Goal: Task Accomplishment & Management: Use online tool/utility

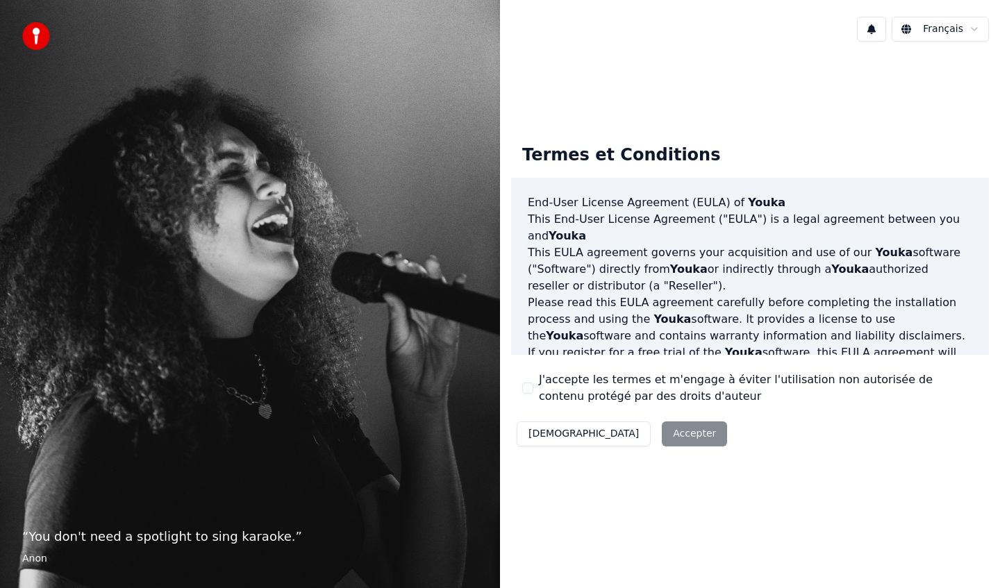
click at [529, 385] on button "J'accepte les termes et m'engage à éviter l'utilisation non autorisée de conten…" at bounding box center [527, 387] width 11 height 11
click at [662, 434] on button "Accepter" at bounding box center [694, 433] width 65 height 25
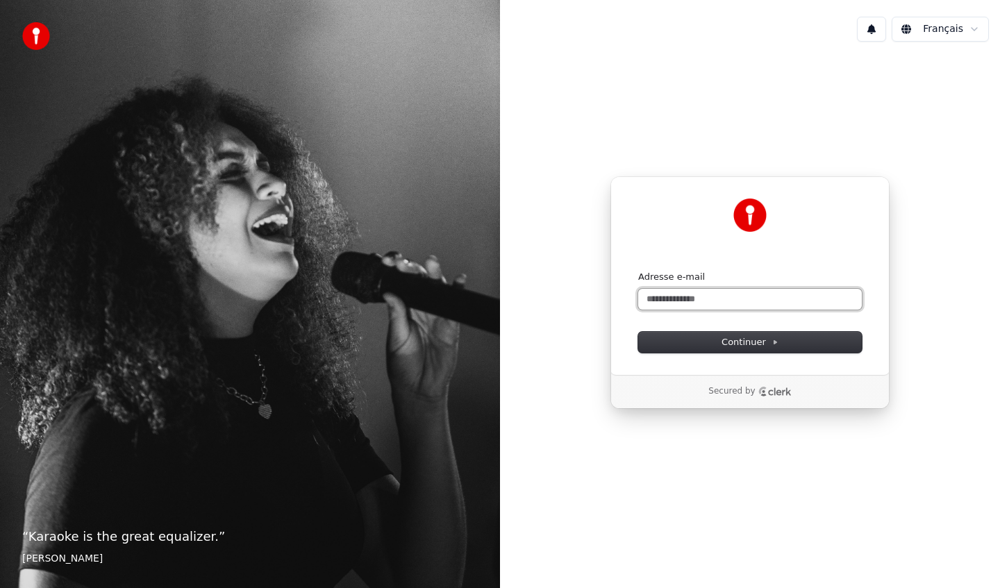
click at [748, 296] on input "Adresse e-mail" at bounding box center [750, 299] width 224 height 21
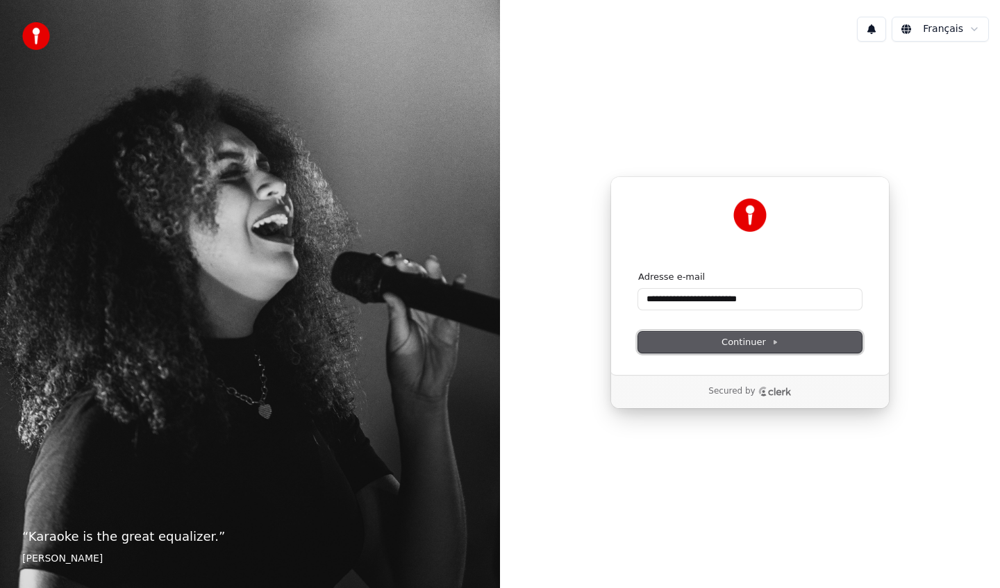
click at [763, 343] on span "Continuer" at bounding box center [749, 342] width 57 height 12
type input "**********"
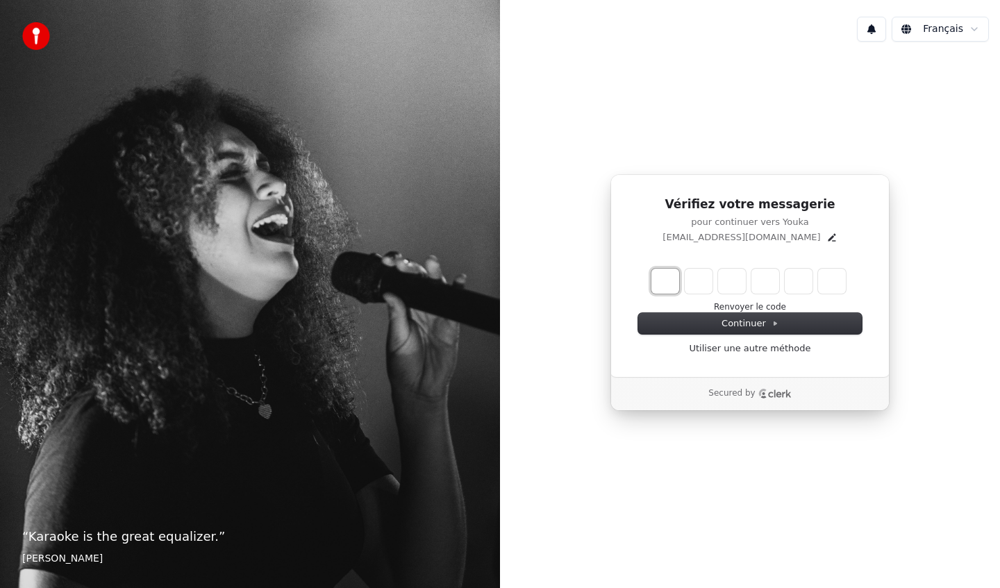
type input "*"
type input "**"
type input "*"
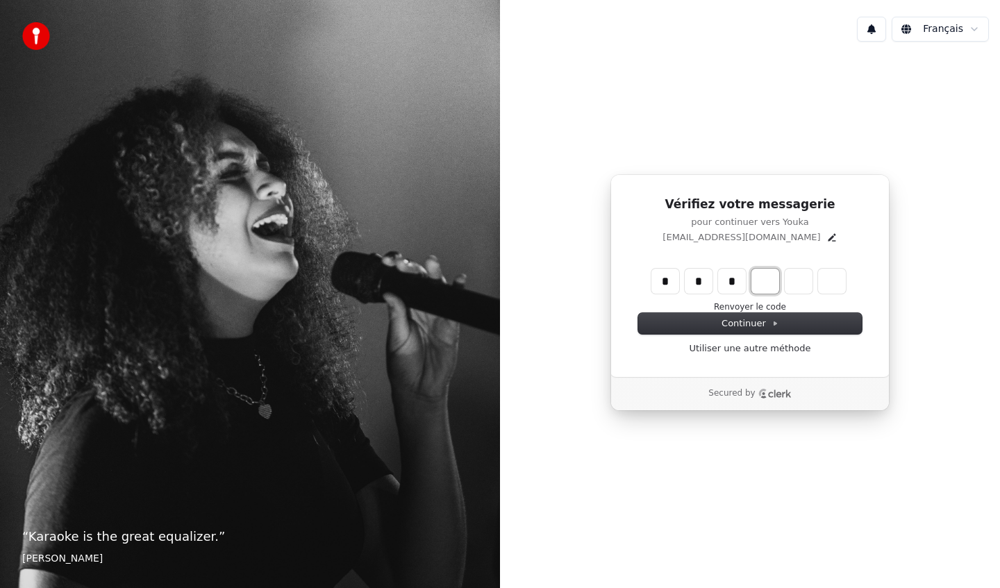
type input "***"
type input "*"
type input "****"
type input "*"
type input "*****"
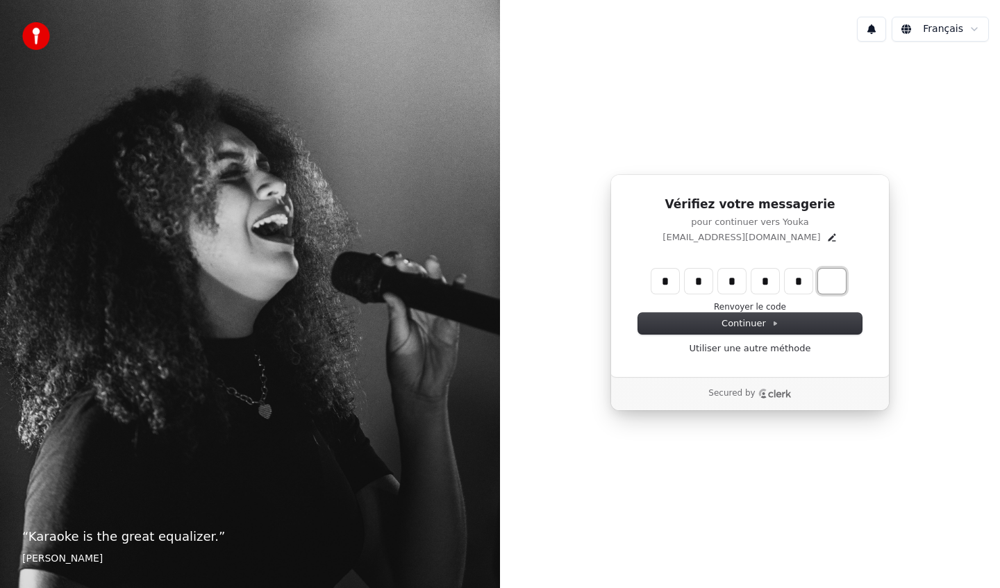
type input "*"
type input "******"
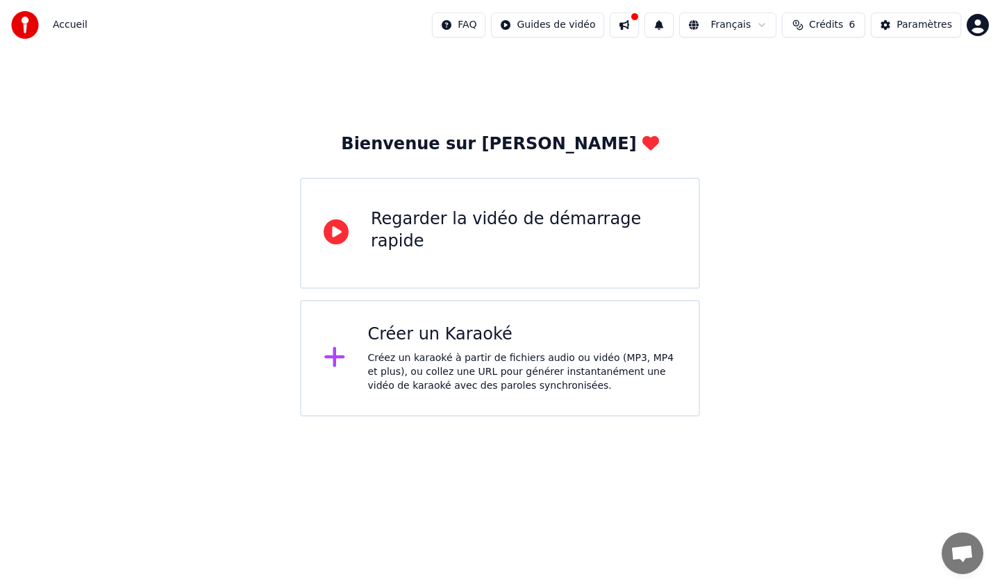
click at [845, 24] on button "Crédits 6" at bounding box center [823, 24] width 83 height 25
click at [825, 127] on button "Actualiser" at bounding box center [825, 128] width 83 height 25
click at [755, 93] on td "15" at bounding box center [754, 92] width 61 height 25
click at [760, 71] on th "Recharger" at bounding box center [754, 66] width 61 height 28
click at [761, 55] on th "Recharger" at bounding box center [754, 66] width 61 height 28
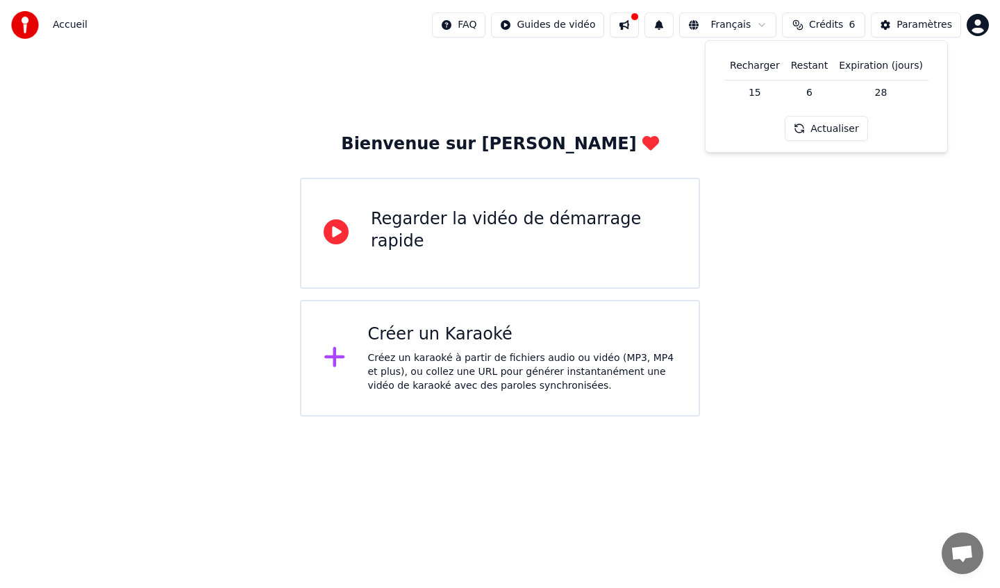
click at [71, 26] on span "Accueil" at bounding box center [70, 25] width 35 height 14
click at [907, 20] on div "Paramètres" at bounding box center [924, 25] width 56 height 14
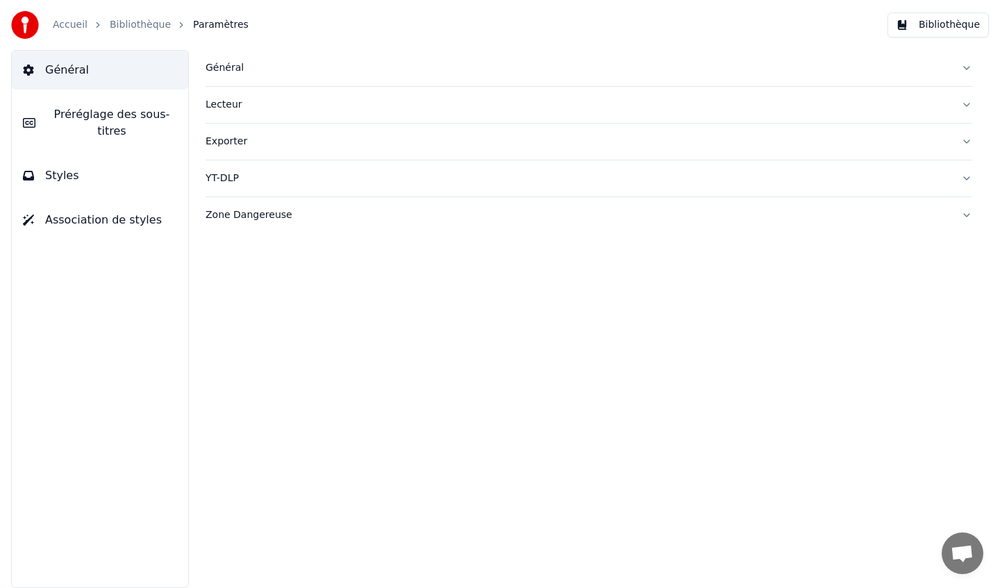
click at [71, 24] on link "Accueil" at bounding box center [70, 25] width 35 height 14
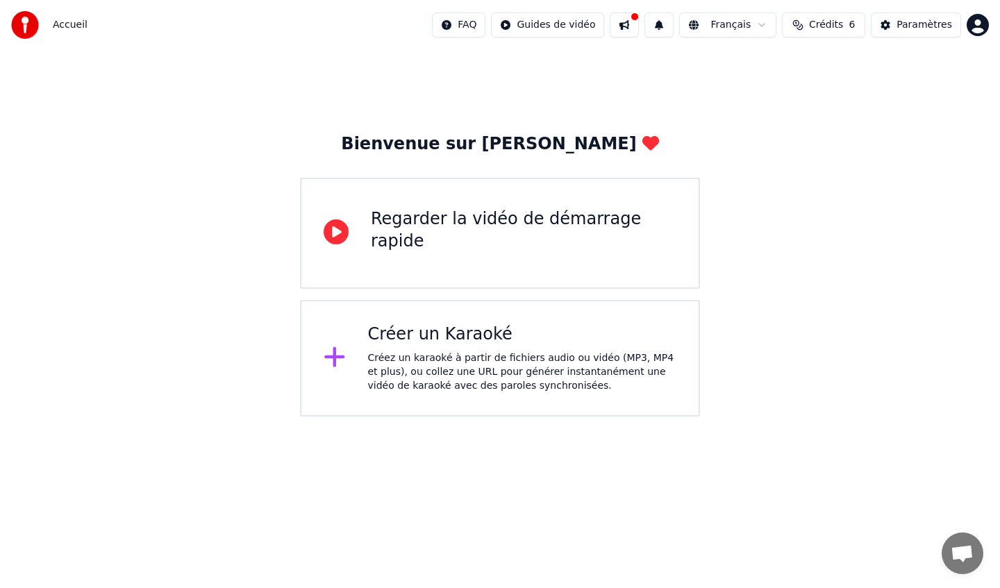
click at [976, 30] on html "Accueil FAQ Guides de vidéo Français Crédits 6 Paramètres Bienvenue sur Youka R…" at bounding box center [500, 208] width 1000 height 417
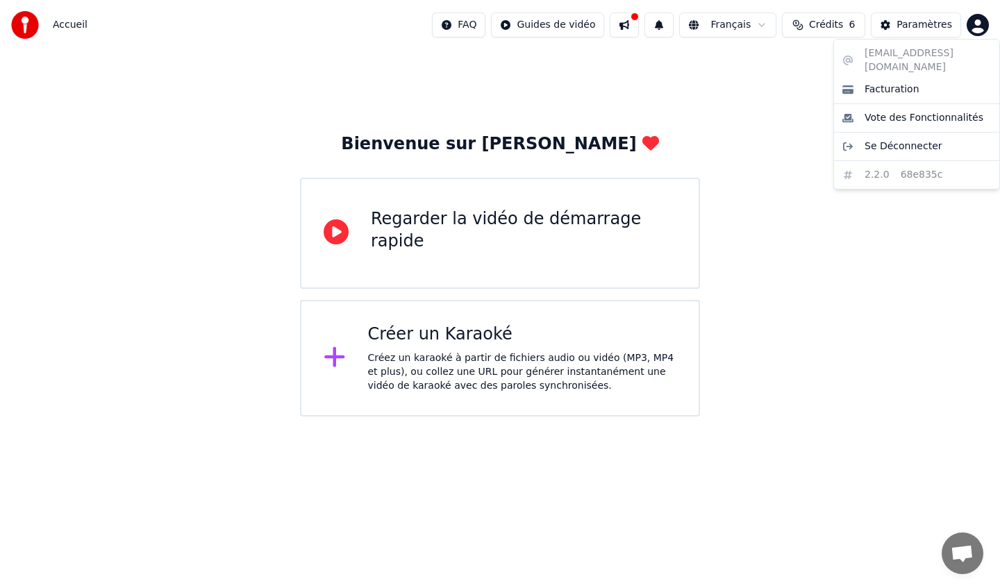
click at [732, 82] on html "Accueil FAQ Guides de vidéo Français Crédits 6 Paramètres Bienvenue sur Youka R…" at bounding box center [500, 208] width 1000 height 417
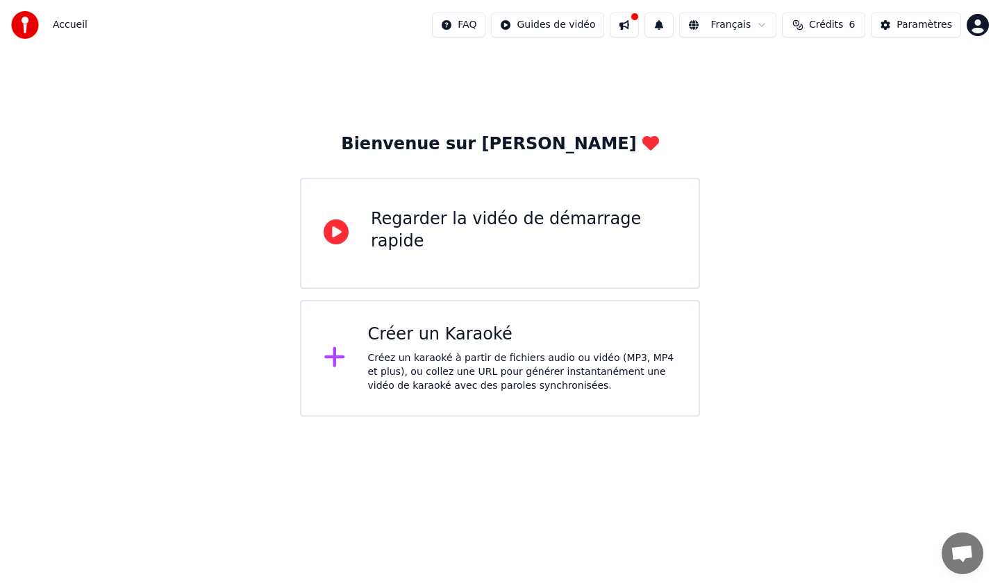
click at [427, 335] on div "Créer un Karaoké" at bounding box center [522, 334] width 309 height 22
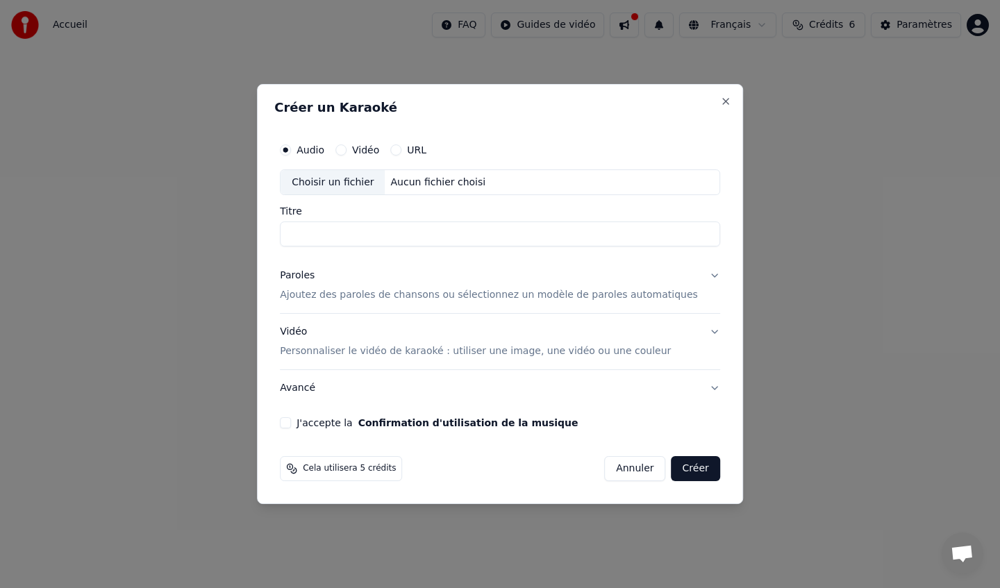
click at [614, 473] on button "Annuler" at bounding box center [634, 468] width 61 height 25
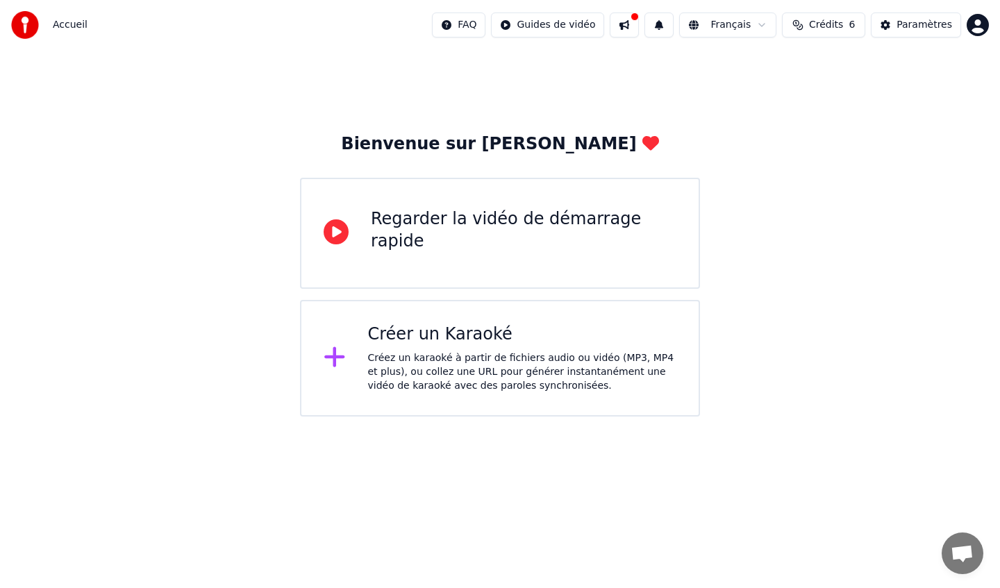
click at [639, 25] on button at bounding box center [623, 24] width 29 height 25
click at [72, 24] on span "Accueil" at bounding box center [70, 25] width 35 height 14
click at [973, 23] on html "Accueil FAQ Guides de vidéo Français Crédits 6 Paramètres Bienvenue sur Youka R…" at bounding box center [500, 208] width 1000 height 417
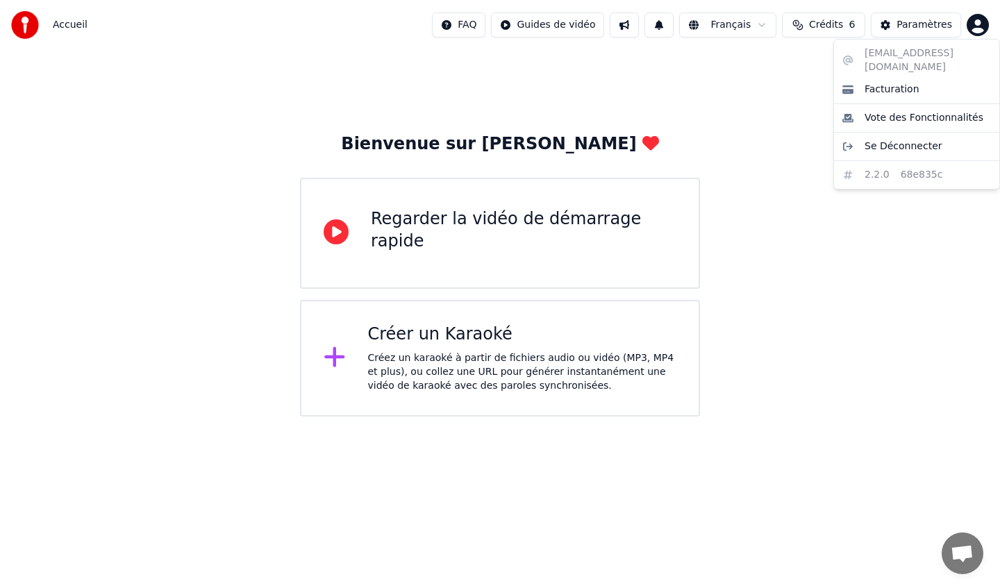
click at [940, 16] on html "Accueil FAQ Guides de vidéo Français Crédits 6 Paramètres Bienvenue sur Youka R…" at bounding box center [500, 208] width 1000 height 417
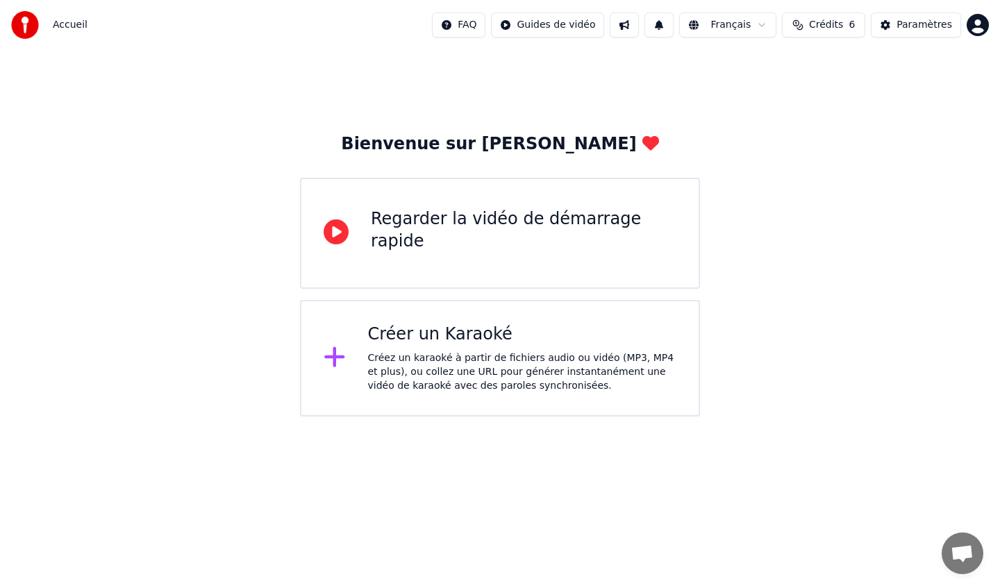
click at [940, 16] on button "Paramètres" at bounding box center [915, 24] width 90 height 25
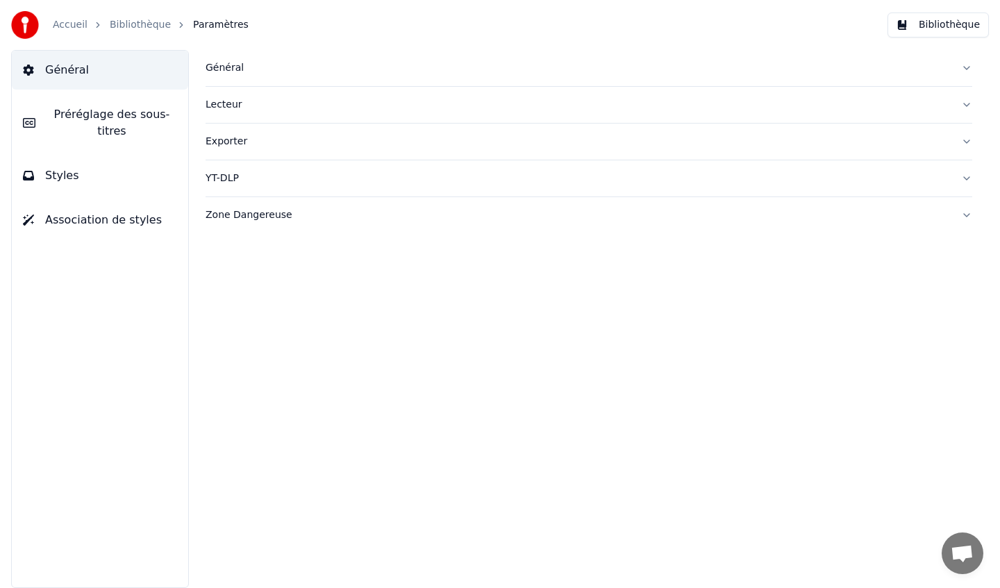
click at [940, 16] on button "Bibliothèque" at bounding box center [937, 24] width 101 height 25
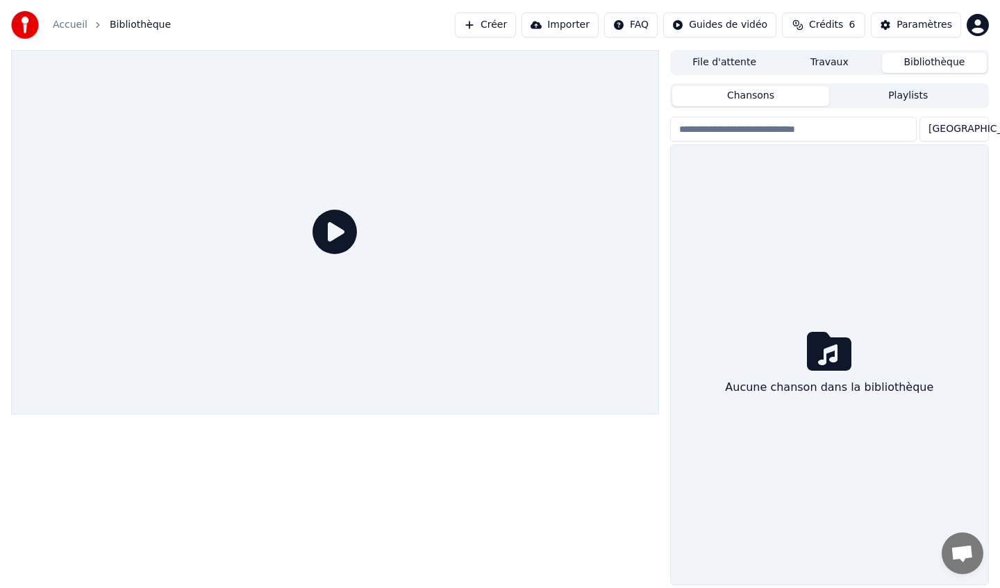
click at [981, 23] on html "Accueil Bibliothèque Créer Importer FAQ Guides de vidéo Crédits 6 Paramètres Fi…" at bounding box center [500, 294] width 1000 height 588
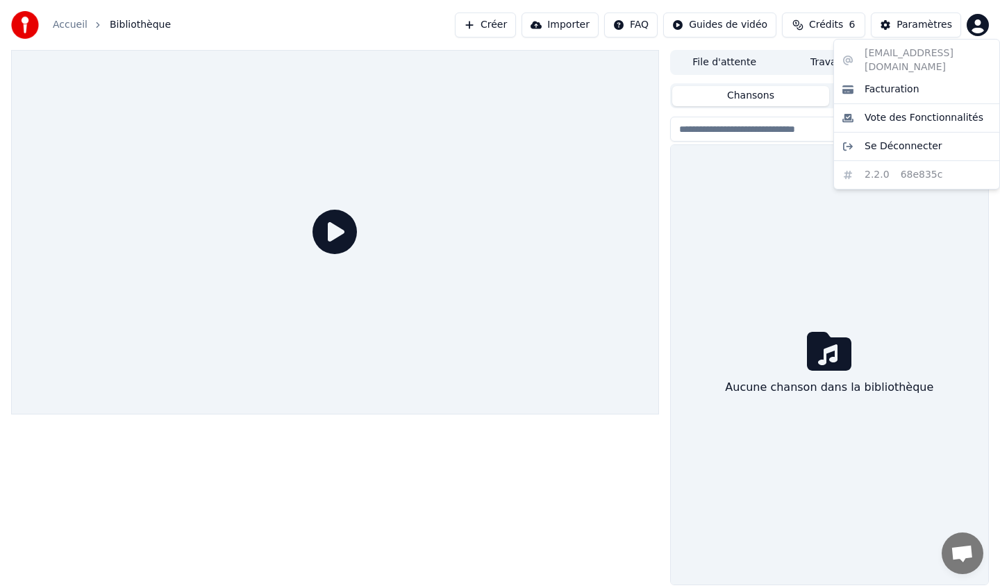
click at [840, 22] on html "Accueil Bibliothèque Créer Importer FAQ Guides de vidéo Crédits 6 Paramètres Fi…" at bounding box center [500, 294] width 1000 height 588
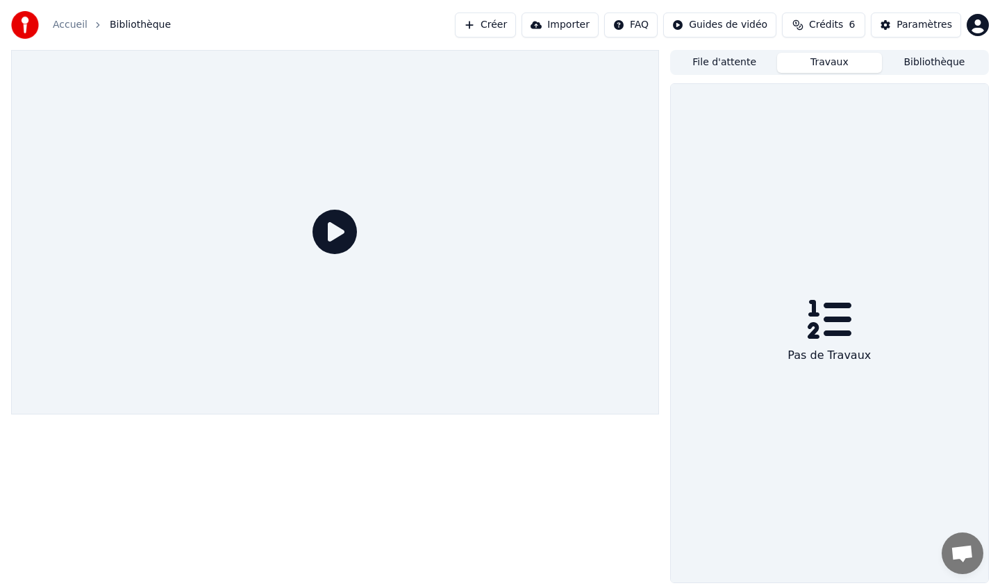
click at [821, 63] on button "Travaux" at bounding box center [829, 63] width 105 height 20
click at [741, 67] on button "File d'attente" at bounding box center [724, 63] width 105 height 20
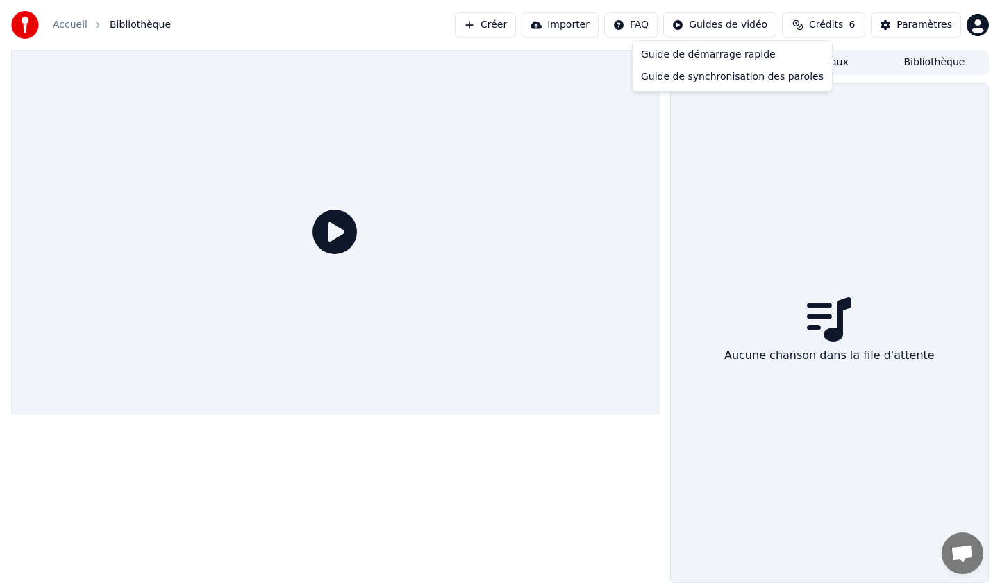
click at [715, 27] on html "Accueil Bibliothèque Créer Importer FAQ Guides de vidéo Crédits 6 Paramètres Fi…" at bounding box center [500, 294] width 1000 height 588
click at [635, 19] on html "Accueil Bibliothèque Créer Importer FAQ Guides de vidéo Crédits 6 Paramètres Fi…" at bounding box center [500, 294] width 1000 height 588
click at [557, 19] on button "Importer" at bounding box center [559, 24] width 77 height 25
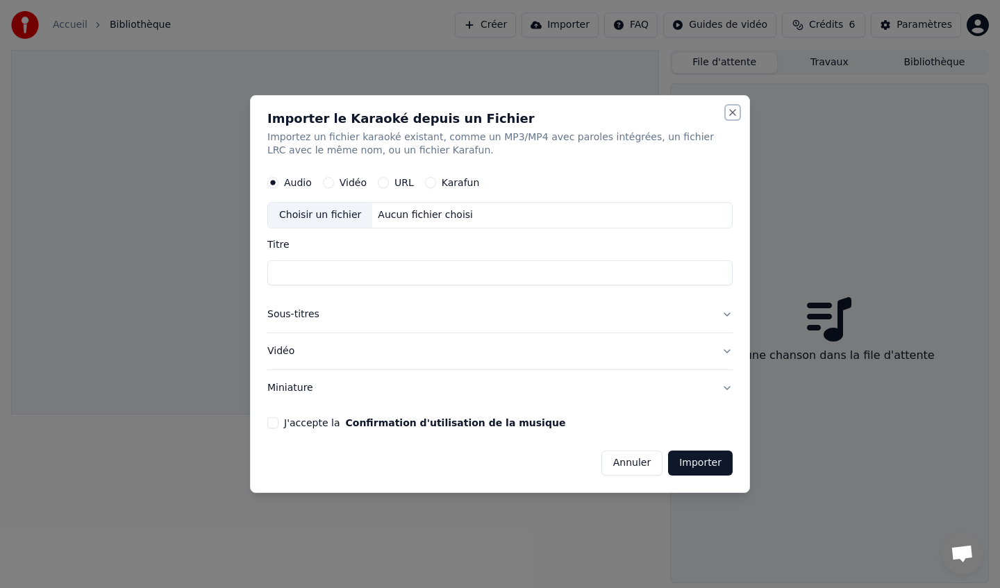
click at [737, 114] on button "Close" at bounding box center [732, 112] width 11 height 11
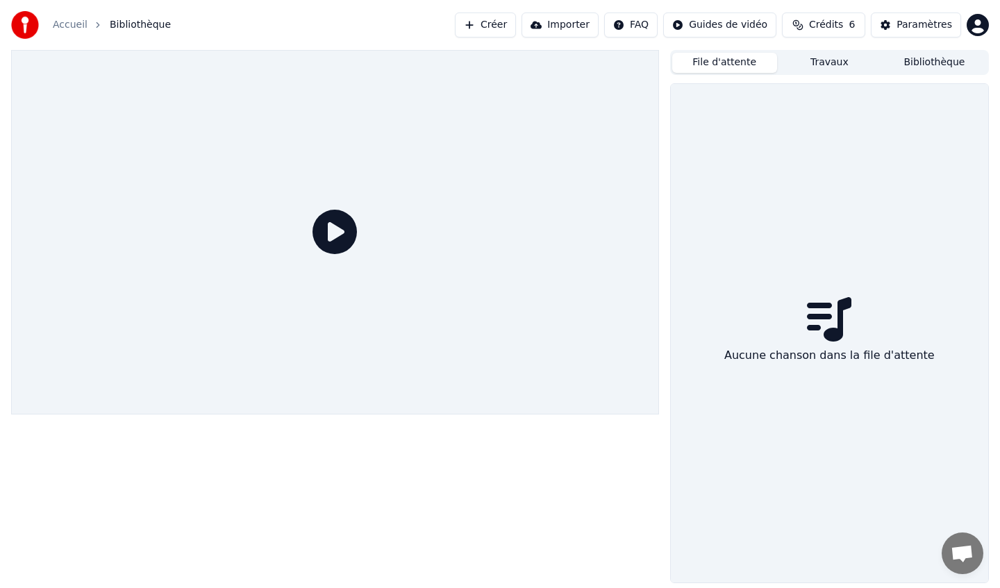
click at [510, 28] on button "Créer" at bounding box center [485, 24] width 61 height 25
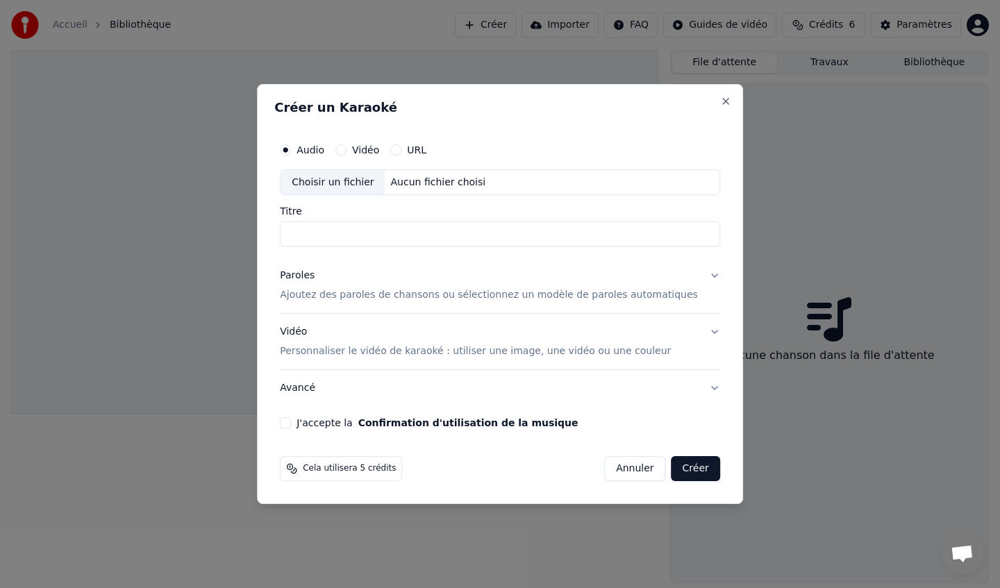
click at [608, 460] on button "Annuler" at bounding box center [634, 468] width 61 height 25
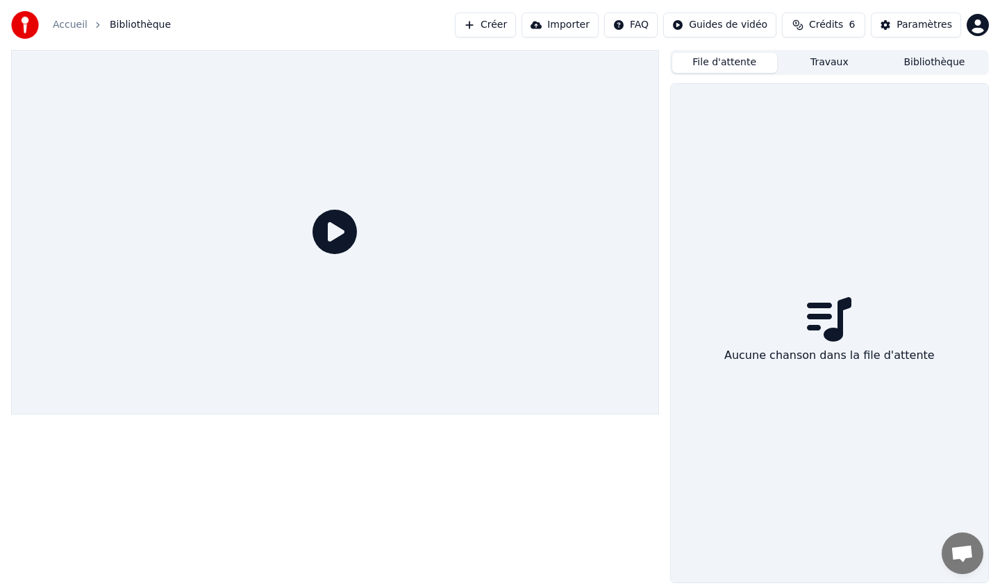
click at [378, 242] on div at bounding box center [335, 232] width 648 height 364
